Goal: Task Accomplishment & Management: Manage account settings

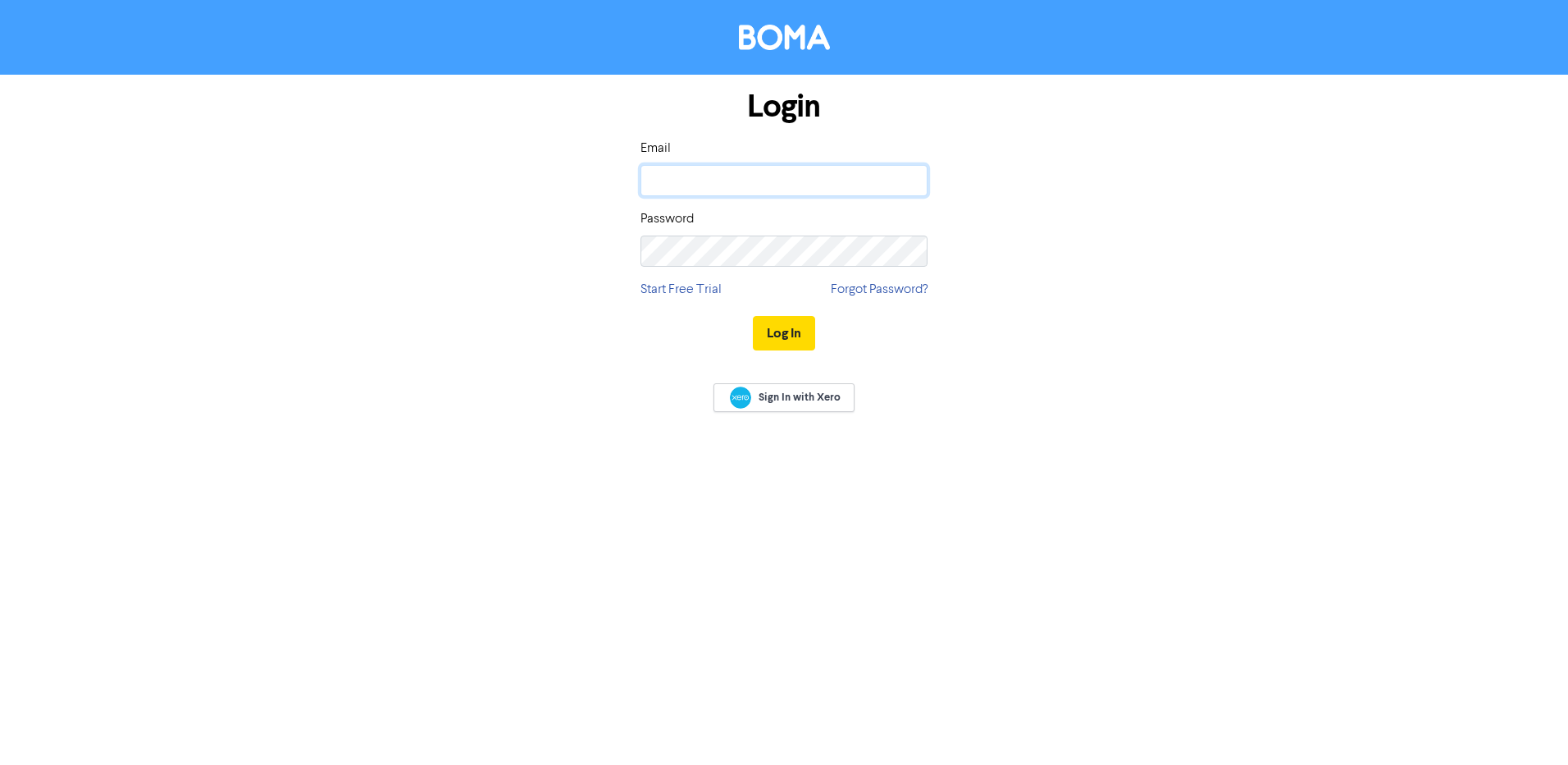
type input "[EMAIL_ADDRESS][DOMAIN_NAME]"
click at [759, 165] on input "[EMAIL_ADDRESS][DOMAIN_NAME]" at bounding box center [784, 180] width 287 height 31
click at [445, 244] on div "Login Email [EMAIL_ADDRESS][DOMAIN_NAME] Password Start Free Trial Forgot Passw…" at bounding box center [784, 221] width 935 height 292
click at [782, 334] on button "Log In" at bounding box center [784, 333] width 63 height 35
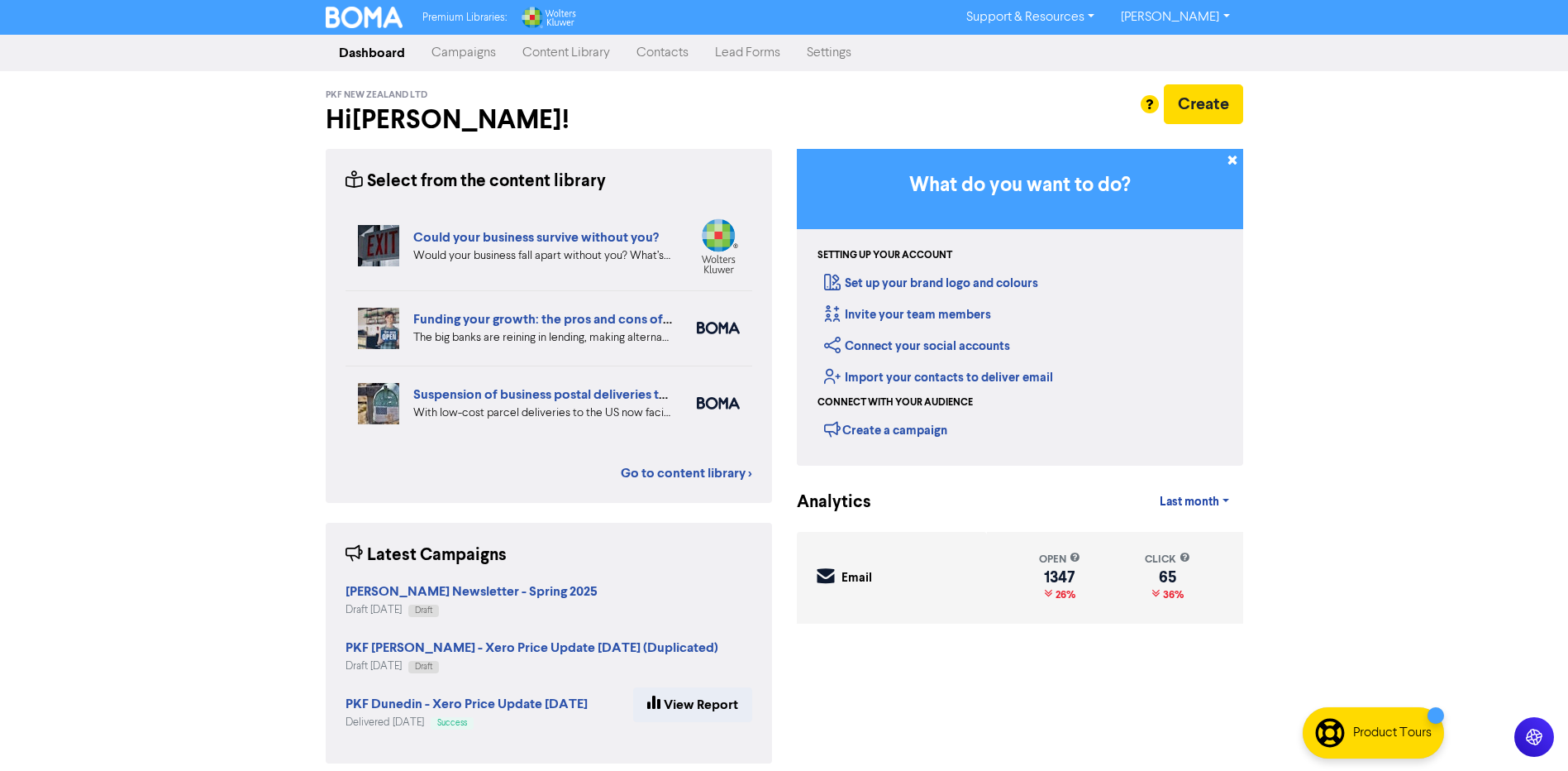
click at [459, 56] on link "Campaigns" at bounding box center [464, 53] width 90 height 33
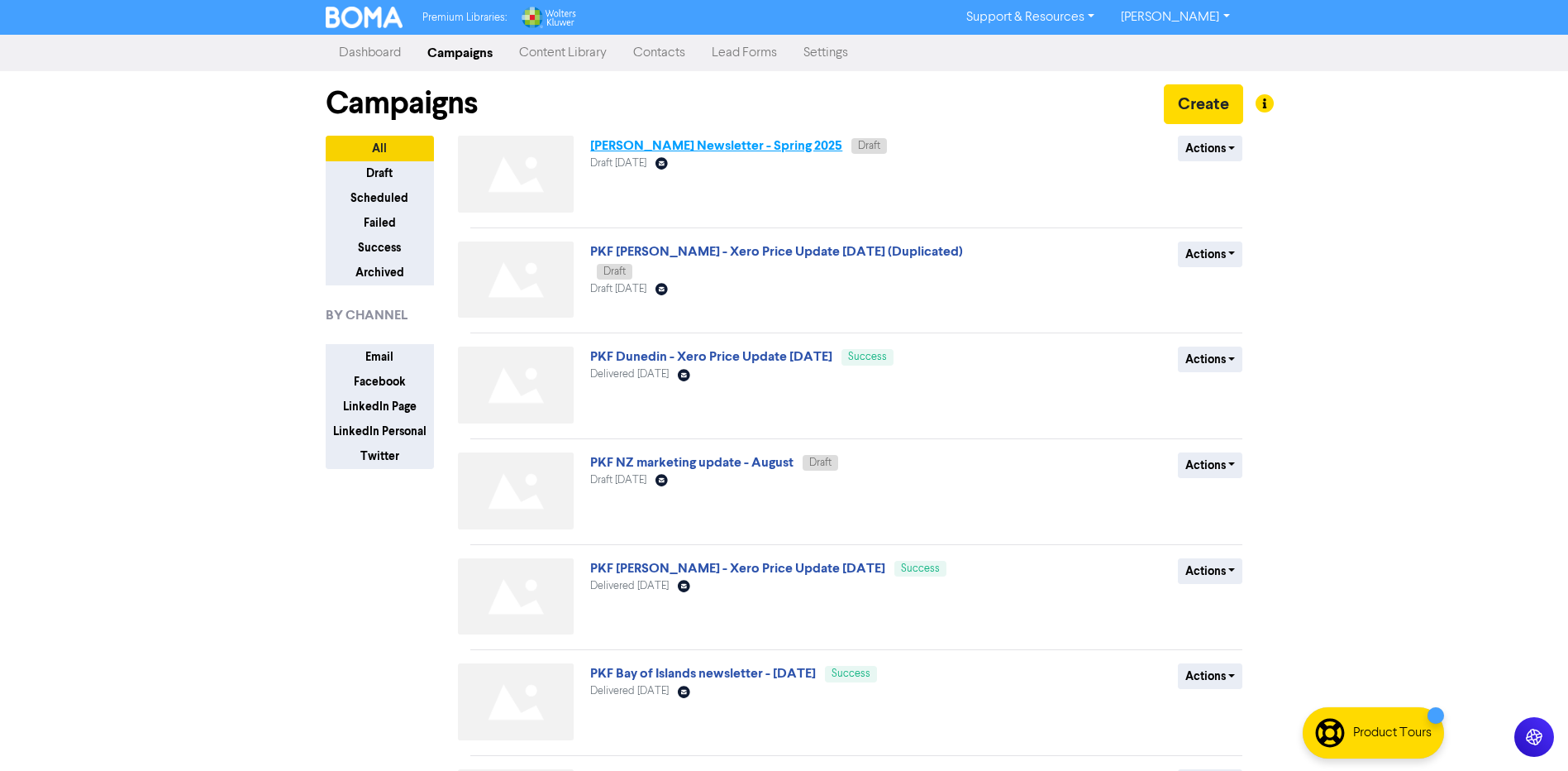
click at [707, 145] on link "[PERSON_NAME] Newsletter - Spring 2025" at bounding box center [716, 146] width 253 height 17
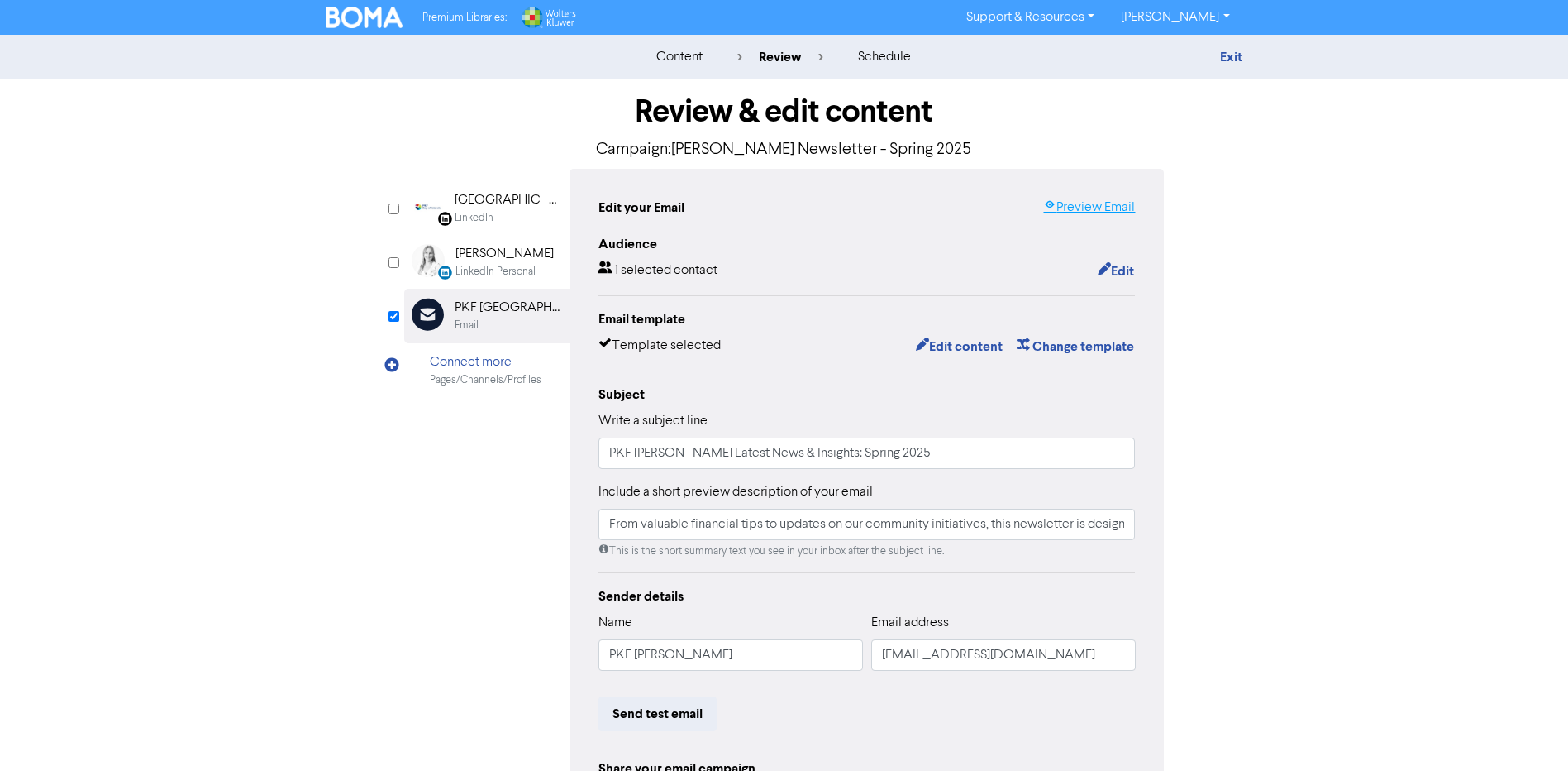
click at [1108, 210] on link "Preview Email" at bounding box center [1088, 207] width 91 height 20
click at [1241, 51] on link "Exit" at bounding box center [1232, 57] width 23 height 17
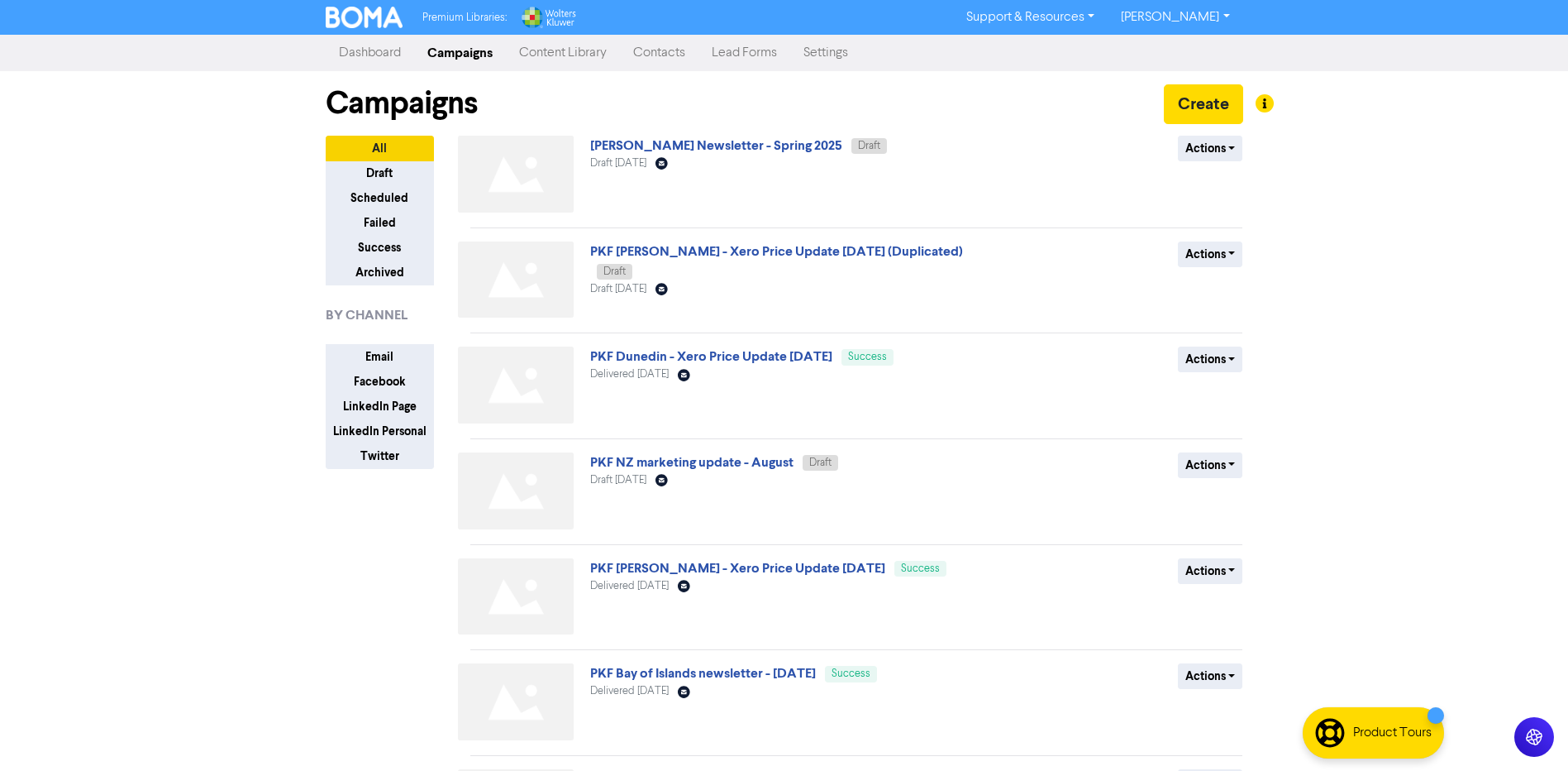
click at [1166, 7] on link "[PERSON_NAME]" at bounding box center [1174, 17] width 135 height 26
click at [1153, 57] on button "Log Out" at bounding box center [1173, 49] width 131 height 20
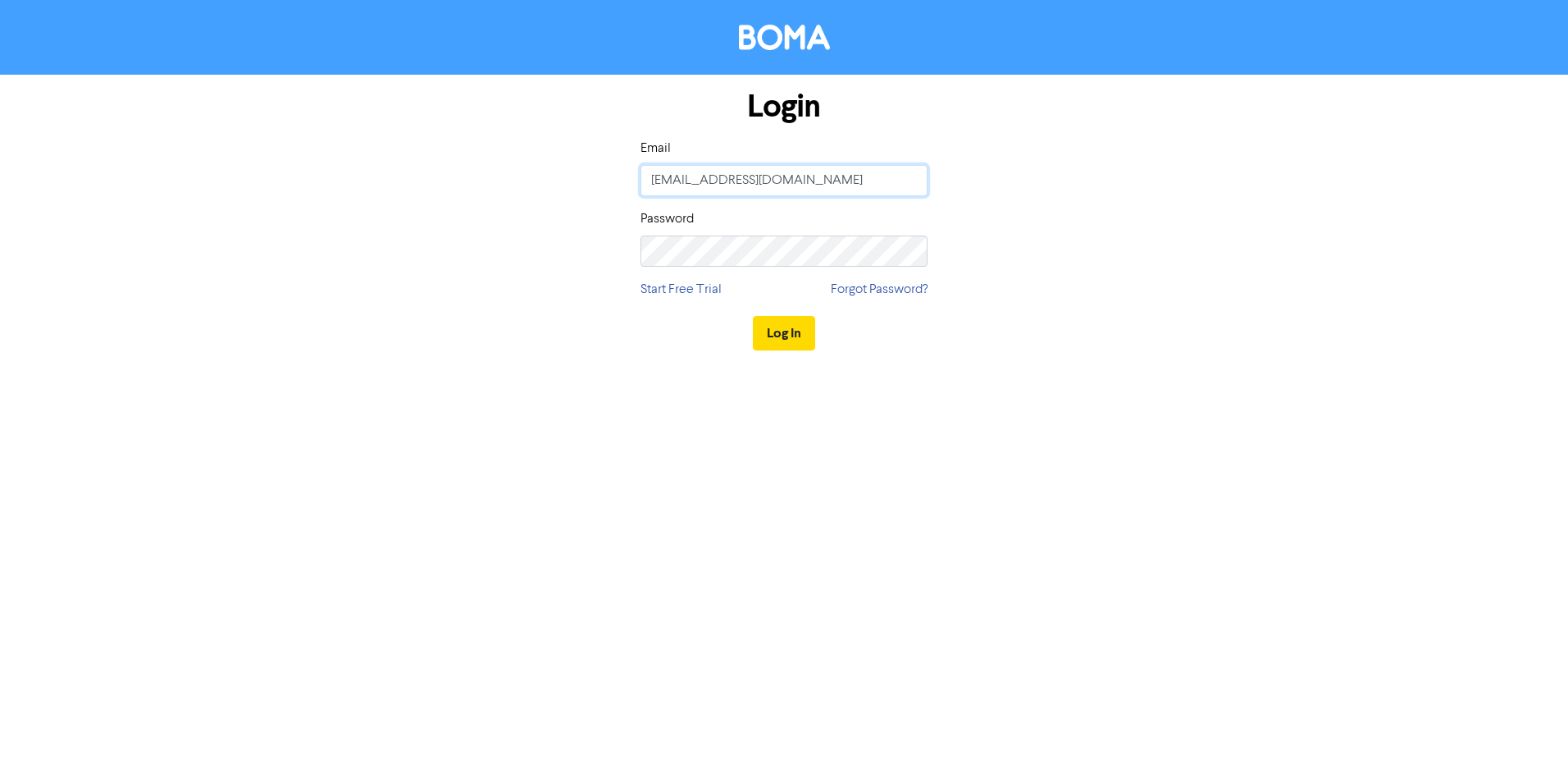
click at [713, 182] on input "[EMAIL_ADDRESS][DOMAIN_NAME]" at bounding box center [784, 180] width 287 height 31
click at [713, 181] on input "[EMAIL_ADDRESS][DOMAIN_NAME]" at bounding box center [784, 180] width 287 height 31
type input "[EMAIL_ADDRESS][DOMAIN_NAME]"
click at [784, 334] on button "Log In" at bounding box center [784, 333] width 63 height 35
